Goal: Task Accomplishment & Management: Complete application form

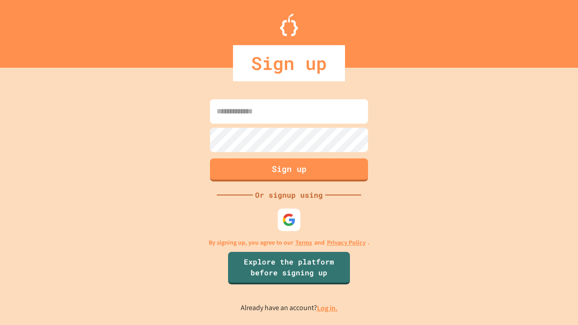
click at [328, 308] on link "Log in." at bounding box center [327, 307] width 21 height 9
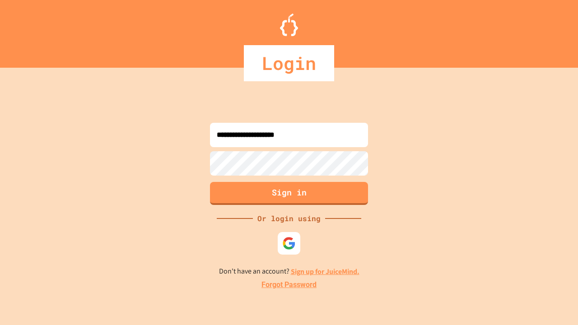
type input "**********"
